Goal: Transaction & Acquisition: Subscribe to service/newsletter

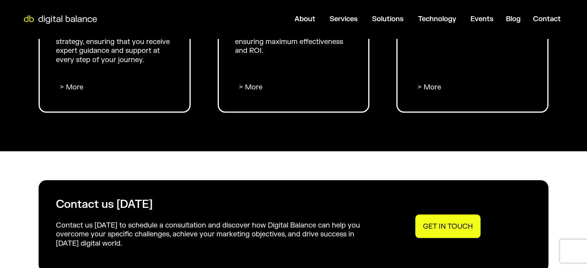
scroll to position [1003, 0]
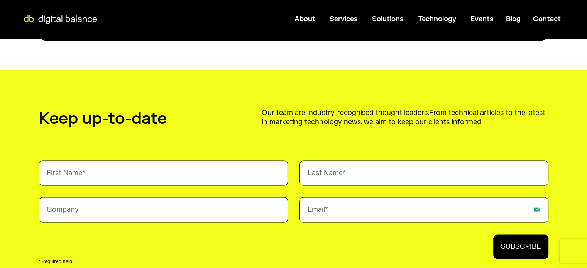
click at [169, 175] on input "First Name" at bounding box center [163, 172] width 249 height 25
type input "DAV"
type input "[PERSON_NAME]"
type input "AQ"
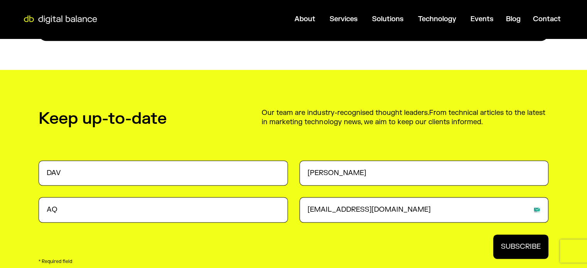
click at [319, 210] on input "[EMAIL_ADDRESS][DOMAIN_NAME]" at bounding box center [423, 209] width 249 height 25
paste input "v.begou86"
type input "[EMAIL_ADDRESS][DOMAIN_NAME]"
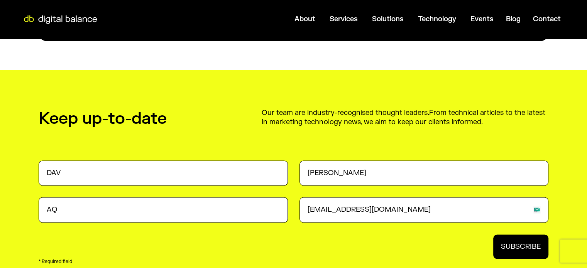
click at [518, 247] on span "SUBSCRIBE" at bounding box center [521, 246] width 40 height 9
click at [147, 180] on input "DAV" at bounding box center [163, 172] width 249 height 25
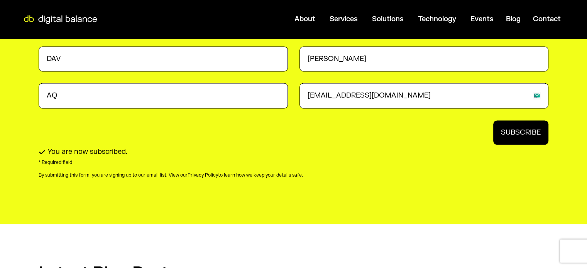
scroll to position [1118, 0]
